Goal: Transaction & Acquisition: Purchase product/service

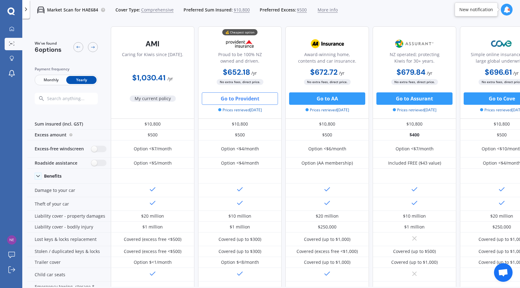
click at [247, 97] on button "Go to Provident" at bounding box center [240, 98] width 76 height 12
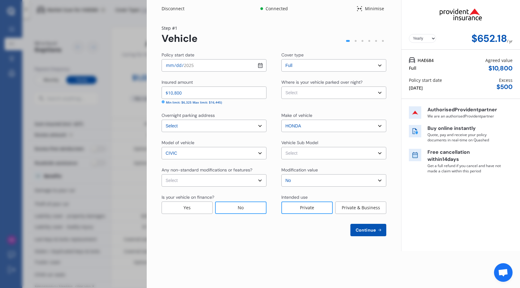
click at [219, 65] on input "[DATE]" at bounding box center [214, 65] width 105 height 12
type input "[DATE]"
click at [258, 76] on div "Policy start date [DATE] Cover type Select cover type Full Insured amount $10,8…" at bounding box center [274, 144] width 225 height 184
click at [332, 92] on select "Select Garage (fully enclosed) Off Street Parking Other" at bounding box center [333, 92] width 105 height 12
select select "GARAGE"
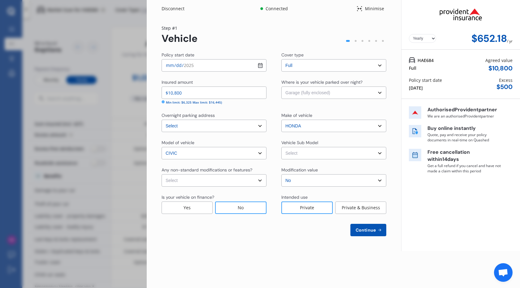
click at [281, 86] on select "Select Garage (fully enclosed) Off Street Parking Other" at bounding box center [333, 92] width 105 height 12
click at [339, 155] on select "Select Euro Civic L Hatchback 5dr SportShift 5sp 1.8i" at bounding box center [333, 153] width 105 height 12
select select "NZVHOND2013AEEW"
click at [281, 147] on select "Select Euro Civic L Hatchback 5dr SportShift 5sp 1.8i" at bounding box center [333, 153] width 105 height 12
click at [255, 178] on select "Select None [MEDICAL_DATA] System(NOS) Roll Cage Full Racing Harness" at bounding box center [214, 180] width 105 height 12
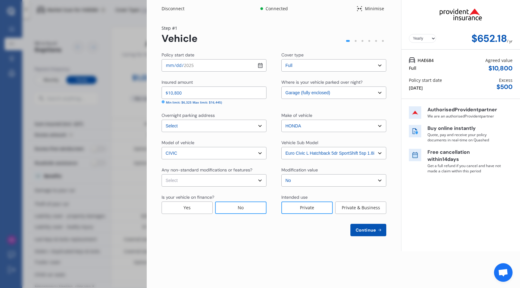
select select "none"
click at [162, 174] on select "Select None [MEDICAL_DATA] System(NOS) Roll Cage Full Racing Harness" at bounding box center [214, 180] width 105 height 12
click at [364, 228] on span "Continue" at bounding box center [366, 229] width 23 height 5
select select "05"
select select "04"
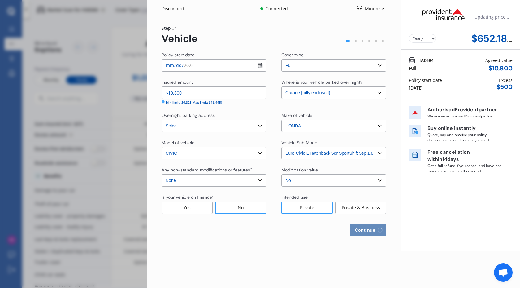
select select "1960"
select select "NZ_FULL"
select select "0"
select select "25"
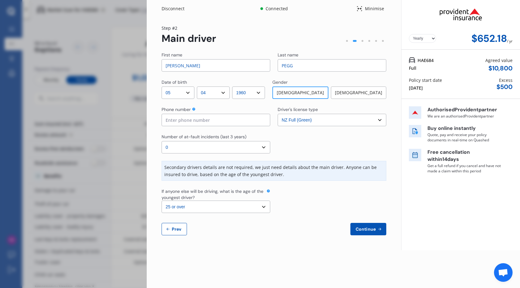
click at [188, 115] on input at bounding box center [216, 120] width 109 height 12
type input "0211351063"
click at [302, 115] on select "Select driver's license type NZ Full (Green) NZ Supervised (Green) NZ Restricte…" at bounding box center [332, 120] width 109 height 12
click at [302, 121] on select "Select driver's license type NZ Full (Green) NZ Supervised (Green) NZ Restricte…" at bounding box center [332, 120] width 109 height 12
click at [265, 146] on select "Select number of at-fault incidents (last 3 years) 0 1 2 3 4 5 or more" at bounding box center [216, 147] width 109 height 12
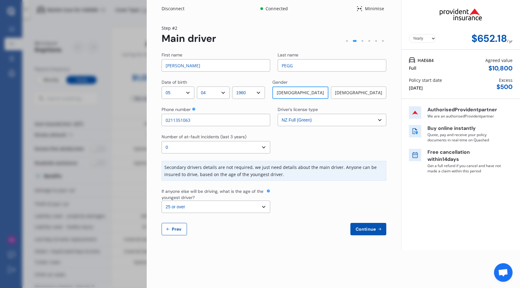
click at [162, 141] on select "Select number of at-fault incidents (last 3 years) 0 1 2 3 4 5 or more" at bounding box center [216, 147] width 109 height 12
click at [265, 207] on select "Select the age of the youngest driver. 16 17 18 19 20 21 22 23 24 25 or over" at bounding box center [216, 206] width 109 height 12
select select "20"
click at [162, 200] on select "Select the age of the youngest driver. 16 17 18 19 20 21 22 23 24 25 or over" at bounding box center [216, 206] width 109 height 12
click at [369, 231] on span "Continue" at bounding box center [366, 228] width 23 height 5
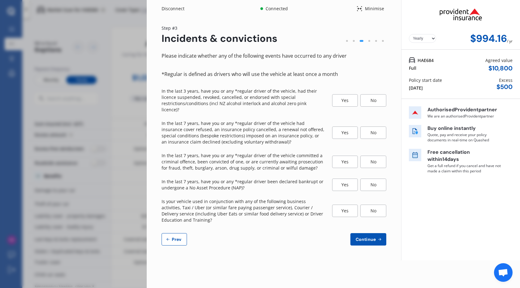
click at [370, 98] on div "No" at bounding box center [373, 100] width 26 height 12
click at [369, 128] on div "No" at bounding box center [373, 132] width 26 height 12
click at [371, 156] on div "No" at bounding box center [373, 161] width 26 height 12
click at [369, 178] on div "No" at bounding box center [373, 184] width 26 height 12
click at [374, 204] on div "No" at bounding box center [373, 210] width 26 height 12
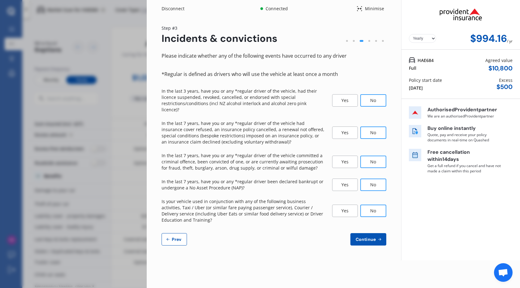
click at [367, 237] on span "Continue" at bounding box center [366, 239] width 23 height 5
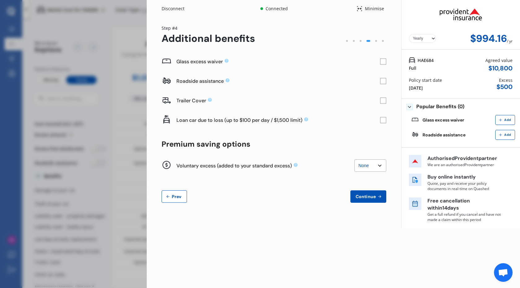
click at [382, 168] on select "None $200 $450 $700 $950 $1,200 $1,700" at bounding box center [371, 165] width 32 height 12
click at [309, 183] on div "Glass excess waiver Roadside assistance Trailer Cover Loan car due to loss (up …" at bounding box center [274, 127] width 225 height 151
click at [364, 197] on span "Continue" at bounding box center [366, 196] width 23 height 5
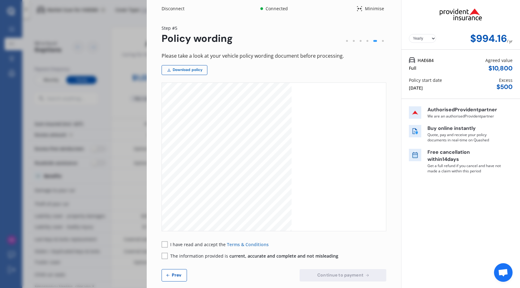
click at [196, 69] on link "Download policy" at bounding box center [185, 70] width 46 height 10
click at [173, 272] on span "Prev" at bounding box center [177, 274] width 12 height 5
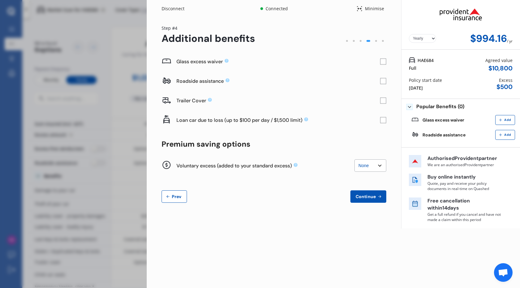
click at [176, 194] on span "Prev" at bounding box center [177, 196] width 12 height 5
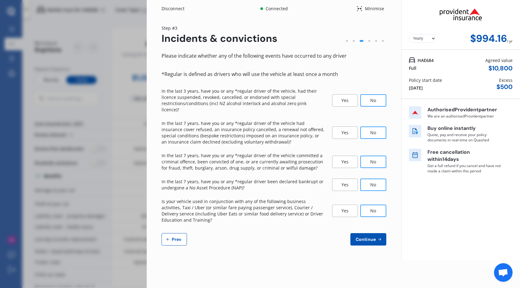
click at [177, 237] on span "Prev" at bounding box center [177, 239] width 12 height 5
select select "05"
select select "04"
select select "1960"
select select "NZ_FULL"
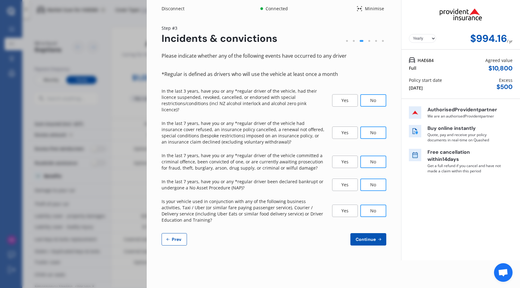
select select "0"
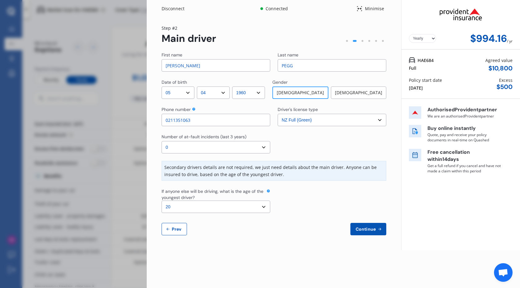
click at [268, 190] on icon at bounding box center [269, 191] width 4 height 4
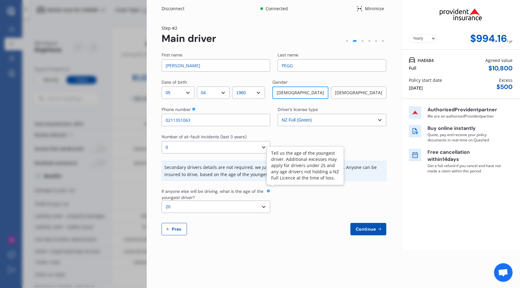
click at [265, 203] on select "Select the age of the youngest driver. 16 17 18 19 20 21 22 23 24 25 or over" at bounding box center [216, 206] width 109 height 12
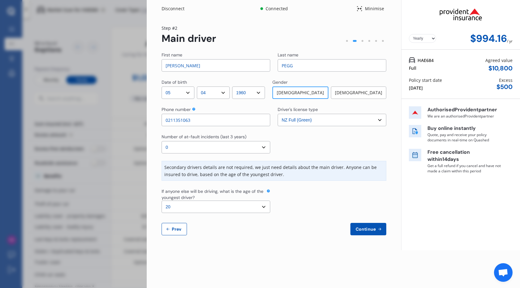
select select "25"
click at [162, 200] on select "Select the age of the youngest driver. 16 17 18 19 20 21 22 23 24 25 or over" at bounding box center [216, 206] width 109 height 12
click at [370, 231] on span "Continue" at bounding box center [366, 228] width 23 height 5
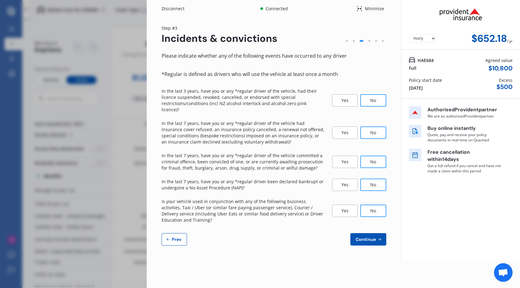
click at [372, 237] on span "Continue" at bounding box center [366, 239] width 23 height 5
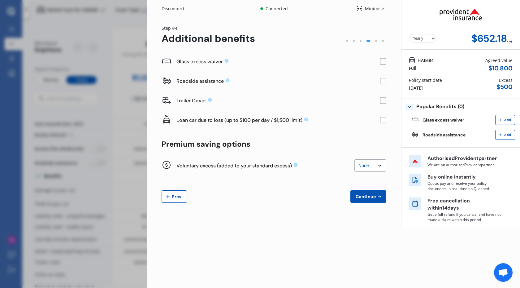
click at [368, 196] on span "Continue" at bounding box center [366, 196] width 23 height 5
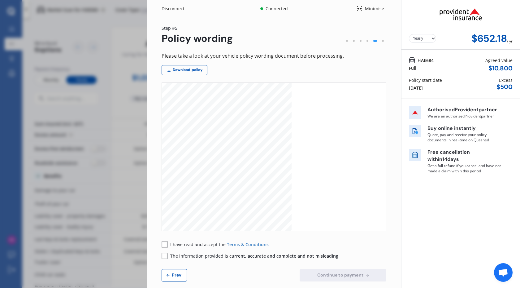
scroll to position [578, 0]
click at [178, 8] on div "Disconnect" at bounding box center [177, 9] width 30 height 6
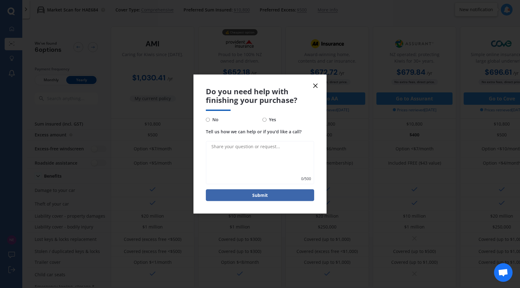
click at [316, 86] on line at bounding box center [316, 86] width 4 height 4
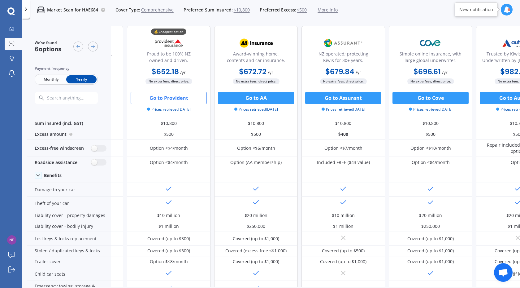
scroll to position [0, 71]
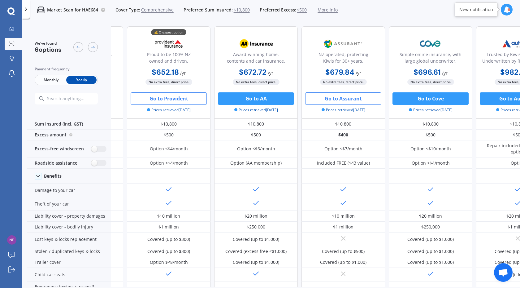
click at [356, 102] on button "Go to Assurant" at bounding box center [343, 98] width 76 height 12
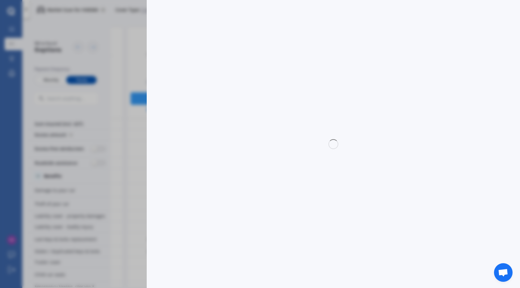
select select "full"
select select "0"
select select "Canterbury"
select select "HONDA"
select select "CIVIC"
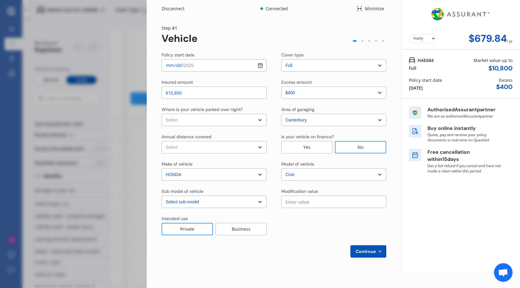
select select "EURO 1.8L"
click at [260, 65] on input "[DATE]" at bounding box center [214, 65] width 105 height 12
type input "[DATE]"
click at [244, 121] on select "Select In a garage On own property On street or road" at bounding box center [214, 120] width 105 height 12
select select "In a garage"
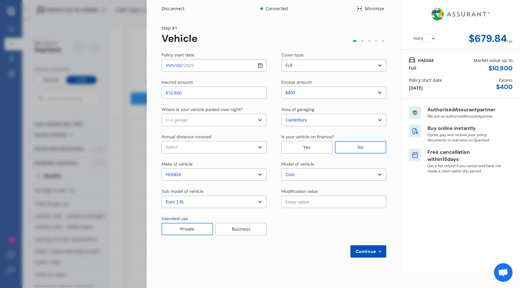
click at [162, 114] on select "Select In a garage On own property On street or road" at bounding box center [214, 120] width 105 height 12
click at [253, 148] on select "Select Low (less than 15,000km per year) Average (15,000-30,000km per year) Hig…" at bounding box center [214, 147] width 105 height 12
select select "15000"
click at [162, 141] on select "Select Low (less than 15,000km per year) Average (15,000-30,000km per year) Hig…" at bounding box center [214, 147] width 105 height 12
click at [302, 204] on input "text" at bounding box center [333, 201] width 105 height 12
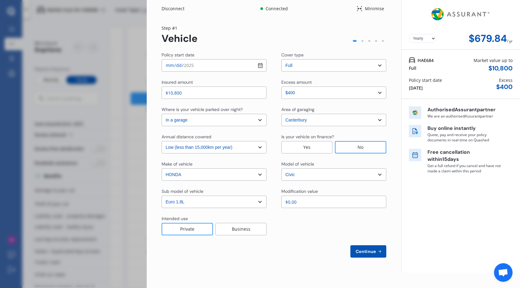
type input "$0.00"
click at [284, 244] on div "Policy start date [DATE] Cover type Select cover type 3rd Party Full Insured am…" at bounding box center [274, 155] width 225 height 206
click at [366, 253] on span "Continue" at bounding box center [366, 251] width 23 height 5
select select "Mr"
select select "05"
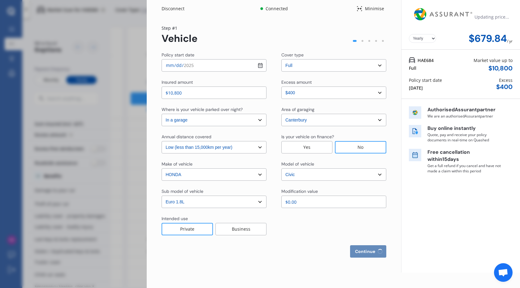
select select "04"
select select "1960"
select select "full"
select select "more than 4 years"
select select "[GEOGRAPHIC_DATA]"
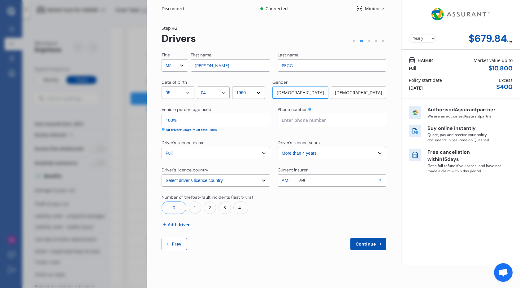
click at [298, 120] on input at bounding box center [332, 120] width 109 height 12
type input "0211351063"
click at [171, 122] on input "100%" at bounding box center [216, 120] width 109 height 12
type input "50%"
click at [380, 155] on select "Select driver's licence years Less than 1 year 1-2 years 2-4 years More than 4 …" at bounding box center [332, 153] width 109 height 12
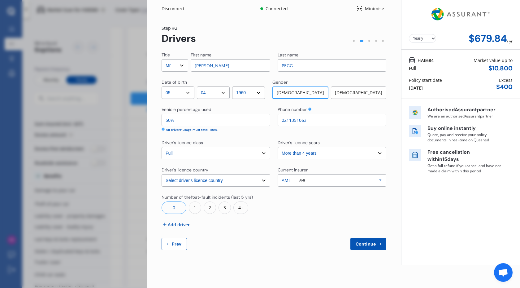
click at [322, 233] on div "Title Select Mr Mrs Miss Ms Dr First name [PERSON_NAME] Last name [PERSON_NAME]…" at bounding box center [274, 151] width 225 height 198
click at [368, 242] on span "Continue" at bounding box center [366, 243] width 23 height 5
click at [185, 225] on span "Add driver" at bounding box center [179, 224] width 22 height 7
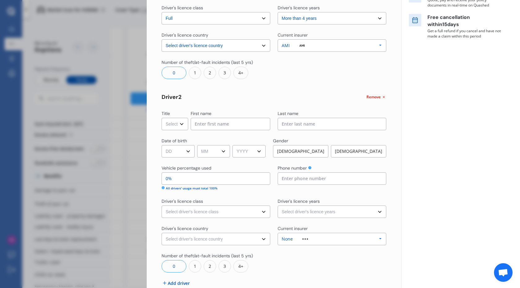
scroll to position [165, 0]
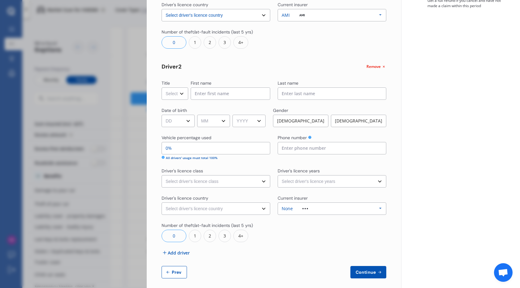
click at [184, 91] on select "Select Mr Mrs Miss Ms Dr" at bounding box center [175, 93] width 27 height 12
select select "Ms"
click at [162, 87] on select "Select Mr Mrs Miss Ms Dr" at bounding box center [175, 93] width 27 height 12
click at [209, 91] on input at bounding box center [231, 93] width 80 height 12
type input "Neroli"
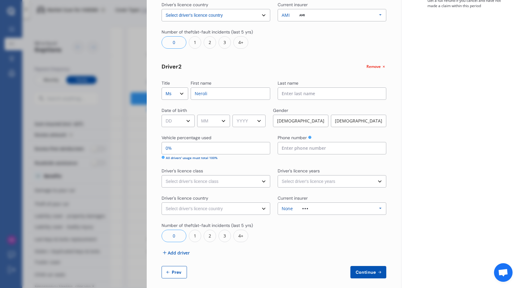
type input "[PERSON_NAME]"
type input "0212014767"
select select "[GEOGRAPHIC_DATA]"
click at [190, 116] on select "DD 01 02 03 04 05 06 07 08 09 10 11 12 13 14 15 16 17 18 19 20 21 22 23 24 25 2…" at bounding box center [178, 121] width 33 height 12
select select "09"
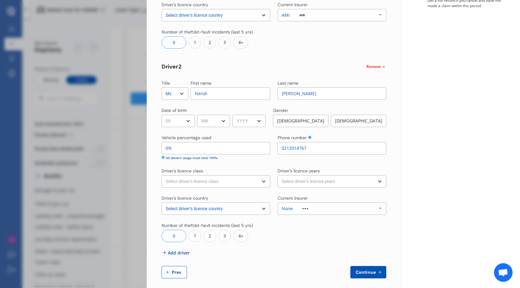
click at [162, 115] on select "DD 01 02 03 04 05 06 07 08 09 10 11 12 13 14 15 16 17 18 19 20 21 22 23 24 25 2…" at bounding box center [178, 121] width 33 height 12
drag, startPoint x: 222, startPoint y: 122, endPoint x: 221, endPoint y: 126, distance: 4.7
click at [222, 122] on select "MM 01 02 03 04 05 06 07 08 09 10 11 12" at bounding box center [213, 121] width 33 height 12
select select "06"
click at [198, 115] on select "MM 01 02 03 04 05 06 07 08 09 10 11 12" at bounding box center [213, 121] width 33 height 12
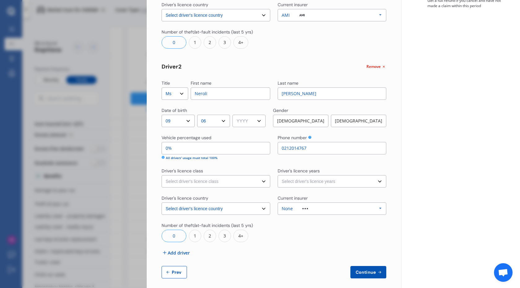
drag, startPoint x: 266, startPoint y: 121, endPoint x: 270, endPoint y: 137, distance: 17.2
click at [266, 121] on select "YYYY 2009 2008 2007 2006 2005 2004 2003 2002 2001 2000 1999 1998 1997 1996 1995…" at bounding box center [249, 121] width 33 height 12
select select "1960"
click at [235, 115] on select "YYYY 2009 2008 2007 2006 2005 2004 2003 2002 2001 2000 1999 1998 1997 1996 1995…" at bounding box center [249, 121] width 33 height 12
click at [346, 120] on div "[DEMOGRAPHIC_DATA]" at bounding box center [358, 121] width 55 height 12
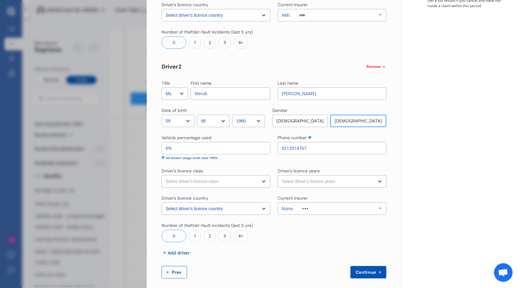
click at [167, 149] on input "0%" at bounding box center [216, 148] width 109 height 12
type input "50%"
click at [212, 180] on select "Select driver's licence class None Learner Restricted Full" at bounding box center [216, 181] width 109 height 12
select select "full"
click at [162, 175] on select "Select driver's licence class None Learner Restricted Full" at bounding box center [216, 181] width 109 height 12
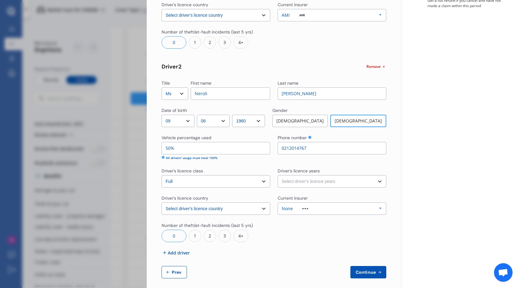
click at [302, 183] on select "Select driver's licence years Less than 1 year 1-2 years 2-4 years More than 4 …" at bounding box center [332, 181] width 109 height 12
select select "more than 4 years"
click at [278, 175] on select "Select driver's licence years Less than 1 year 1-2 years 2-4 years More than 4 …" at bounding box center [332, 181] width 109 height 12
click at [328, 210] on div "None Allianz AAI AMI IAG - NZI/State [PERSON_NAME] Vero Unknown Other Insurer N…" at bounding box center [332, 208] width 109 height 12
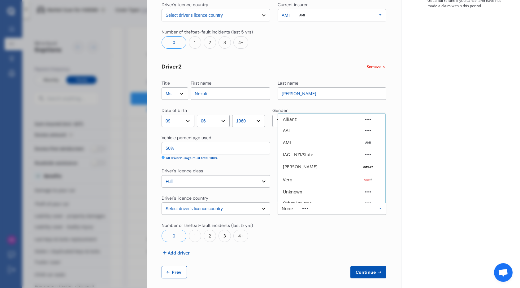
scroll to position [17, 0]
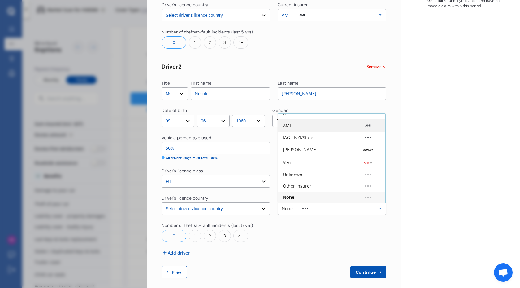
click at [304, 128] on div "AMI" at bounding box center [332, 125] width 98 height 6
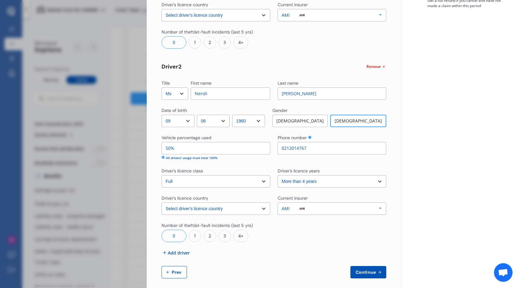
click at [401, 217] on div "Yearly Monthly $679.84 / yr HAE684 Full Market value up to $ 10,800 Policy star…" at bounding box center [460, 64] width 119 height 458
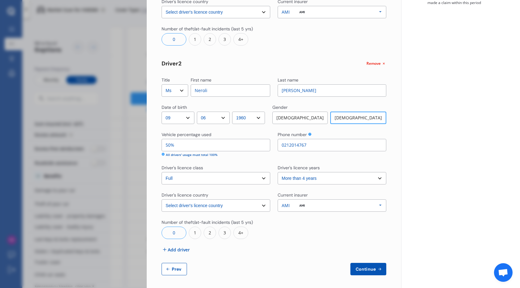
scroll to position [170, 0]
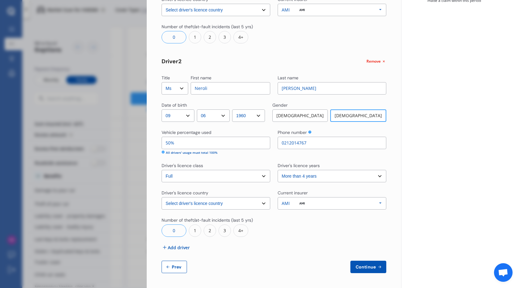
click at [360, 265] on span "Continue" at bounding box center [366, 266] width 23 height 5
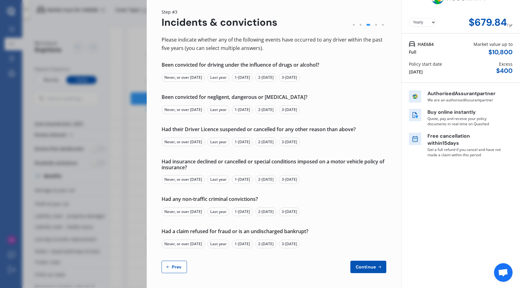
scroll to position [0, 0]
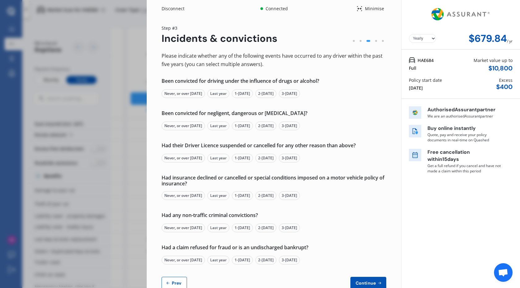
click at [194, 92] on div "Never, or over [DATE]" at bounding box center [183, 93] width 43 height 9
click at [193, 126] on div "Never, or over [DATE]" at bounding box center [183, 125] width 43 height 9
click at [189, 159] on div "Never, or over [DATE]" at bounding box center [183, 158] width 43 height 9
click at [181, 196] on div "Never, or over [DATE]" at bounding box center [183, 195] width 43 height 9
click at [177, 227] on div "Never, or over [DATE]" at bounding box center [183, 227] width 43 height 9
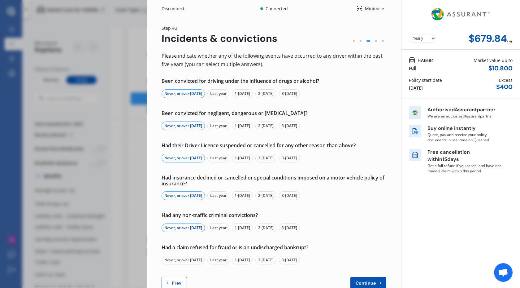
click at [183, 260] on div "Never, or over [DATE]" at bounding box center [183, 259] width 43 height 9
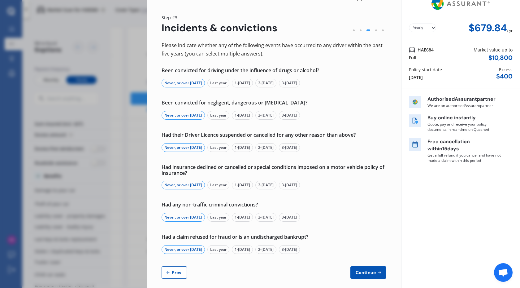
scroll to position [16, 0]
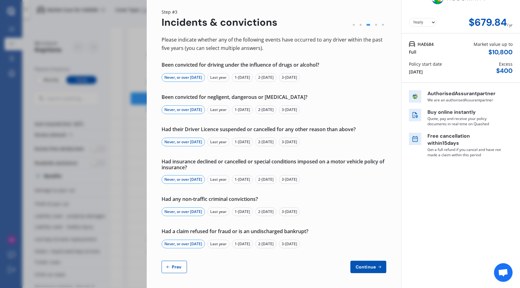
click at [356, 268] on span "Continue" at bounding box center [366, 266] width 23 height 5
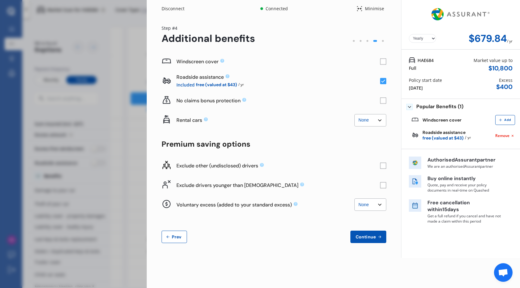
scroll to position [0, 0]
click at [382, 99] on rect at bounding box center [383, 101] width 6 height 6
click at [384, 102] on rect at bounding box center [383, 101] width 6 height 6
click at [382, 119] on select "None $2,500 $5,000" at bounding box center [371, 120] width 32 height 12
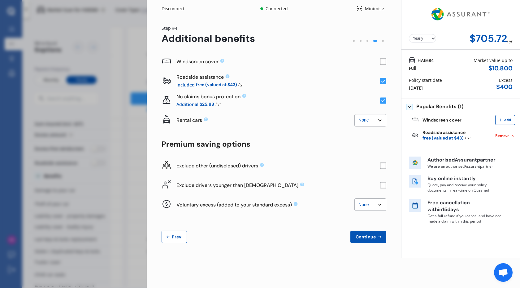
click at [382, 119] on select "None $2,500 $5,000" at bounding box center [371, 120] width 32 height 12
click at [384, 185] on rect at bounding box center [383, 185] width 6 height 6
click at [384, 185] on icon at bounding box center [384, 185] width 4 height 3
click at [384, 185] on rect at bounding box center [383, 185] width 6 height 6
click at [384, 185] on icon at bounding box center [384, 185] width 4 height 3
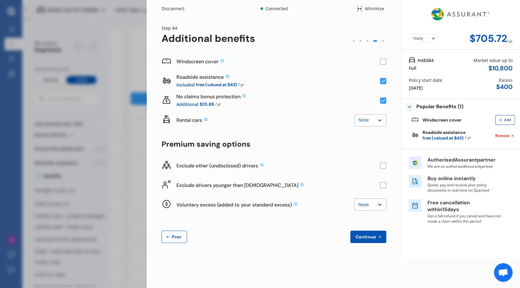
click at [383, 162] on icon at bounding box center [383, 165] width 6 height 7
click at [381, 167] on rect at bounding box center [383, 165] width 6 height 6
click at [377, 205] on select "None $500 $1,000" at bounding box center [371, 204] width 32 height 12
click at [313, 206] on div "Voluntary excess (added to your standard excess)" at bounding box center [266, 204] width 178 height 7
click at [366, 235] on span "Continue" at bounding box center [366, 236] width 23 height 5
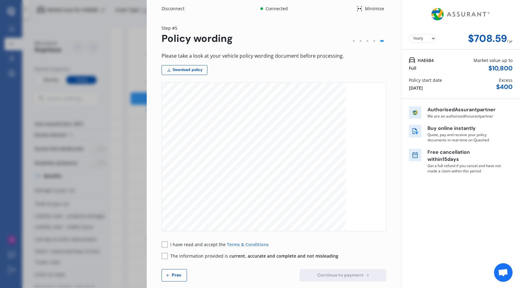
scroll to position [2717, 0]
click at [185, 69] on link "Download policy" at bounding box center [185, 70] width 46 height 10
click at [175, 10] on div "Disconnect" at bounding box center [177, 9] width 30 height 6
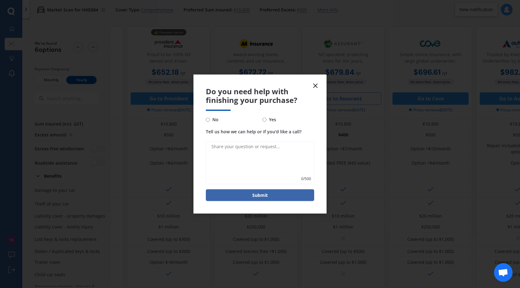
click at [317, 85] on icon at bounding box center [315, 85] width 7 height 7
